Goal: Task Accomplishment & Management: Manage account settings

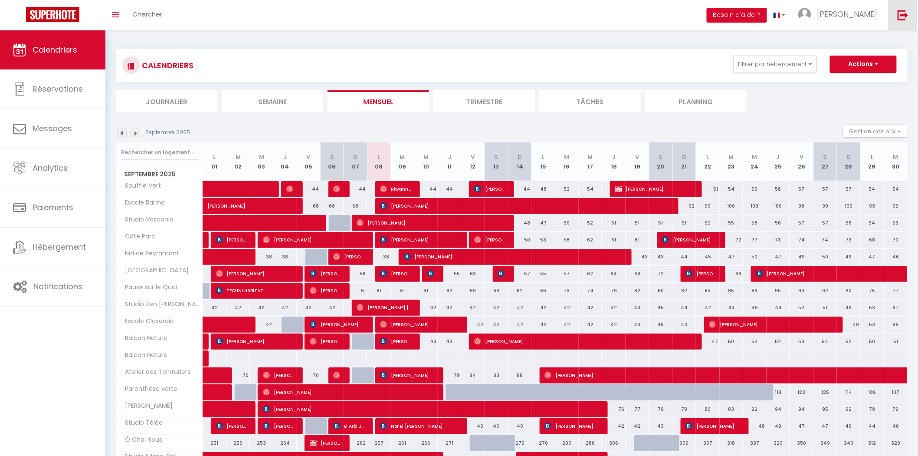
drag, startPoint x: 901, startPoint y: 10, endPoint x: 897, endPoint y: 12, distance: 4.5
click at [900, 10] on img at bounding box center [903, 15] width 11 height 11
click at [899, 15] on img at bounding box center [903, 15] width 11 height 11
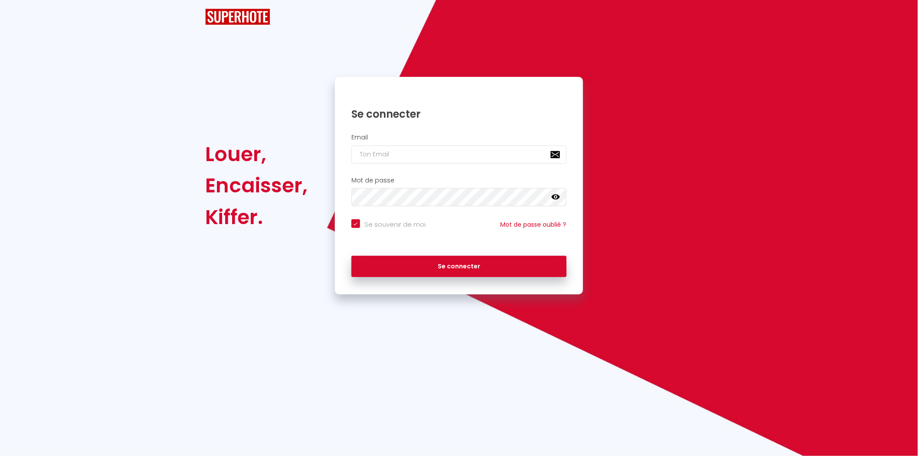
checkbox input "true"
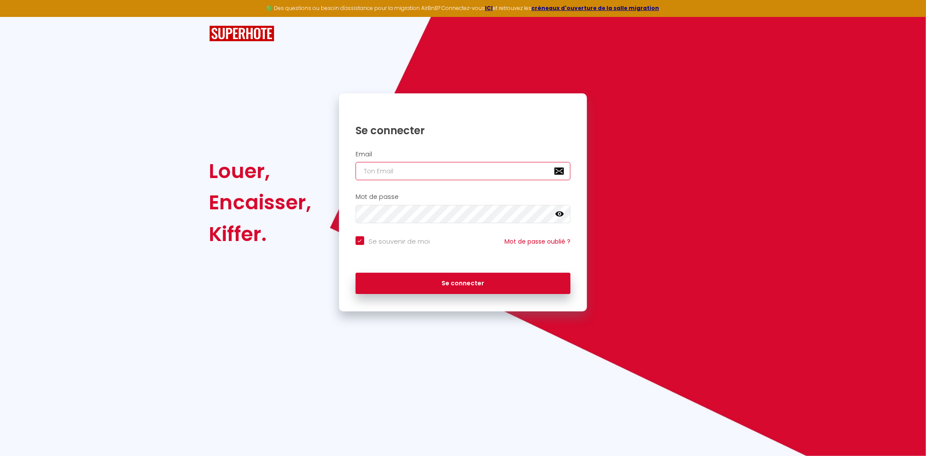
click at [487, 171] on input "email" at bounding box center [462, 171] width 215 height 18
paste input "[EMAIL_ADDRESS][DOMAIN_NAME]"
type input "[EMAIL_ADDRESS][DOMAIN_NAME]"
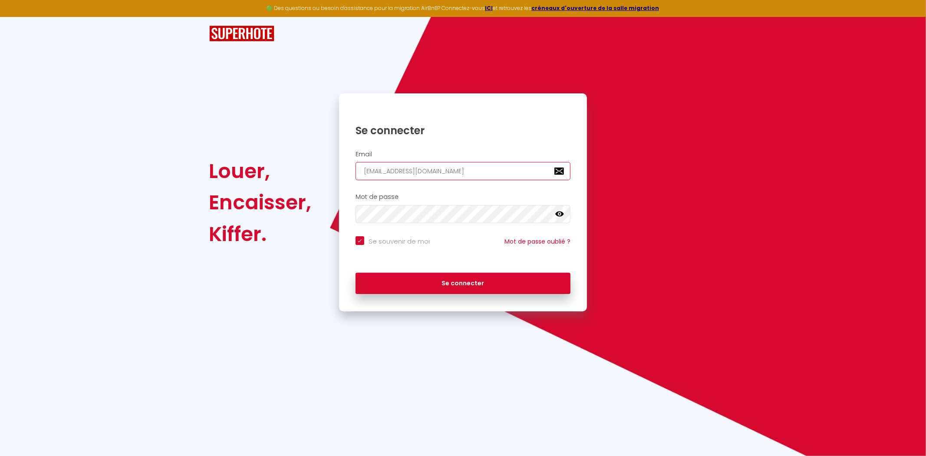
checkbox input "true"
type input "[EMAIL_ADDRESS][DOMAIN_NAME]"
click at [485, 200] on h2 "Mot de passe" at bounding box center [462, 196] width 215 height 7
click at [518, 147] on div "Email [EMAIL_ADDRESS][DOMAIN_NAME]" at bounding box center [463, 167] width 248 height 43
click at [511, 170] on input "[EMAIL_ADDRESS][DOMAIN_NAME]" at bounding box center [462, 171] width 215 height 18
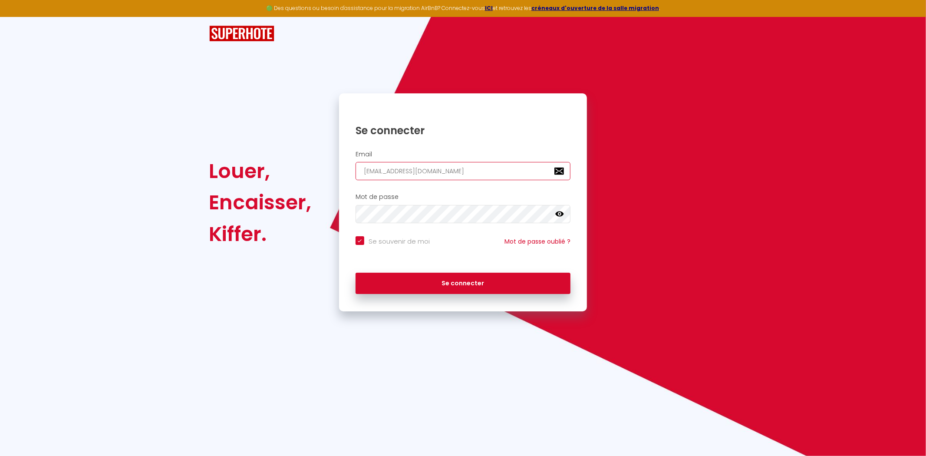
click at [511, 170] on input "[EMAIL_ADDRESS][DOMAIN_NAME]" at bounding box center [462, 171] width 215 height 18
